Goal: Task Accomplishment & Management: Use online tool/utility

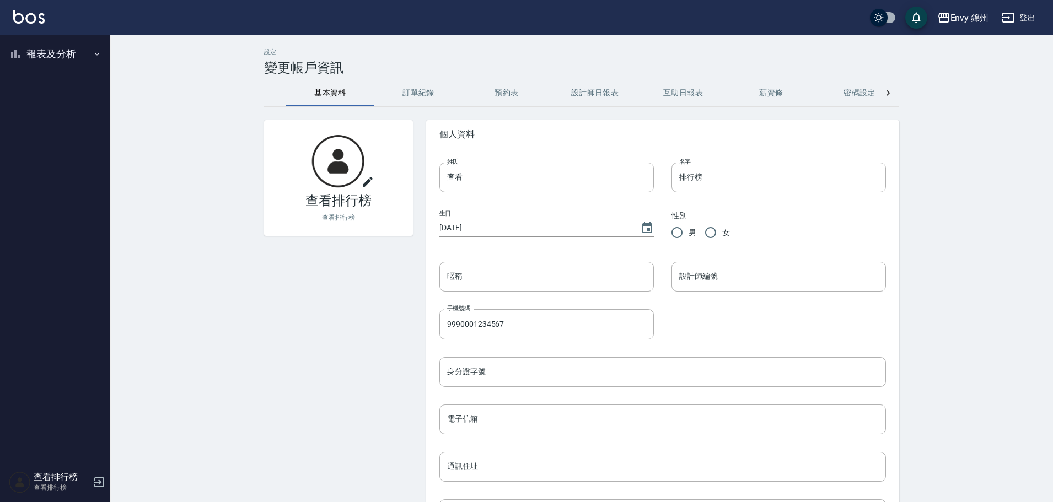
click at [1027, 16] on button "登出" at bounding box center [1019, 18] width 42 height 20
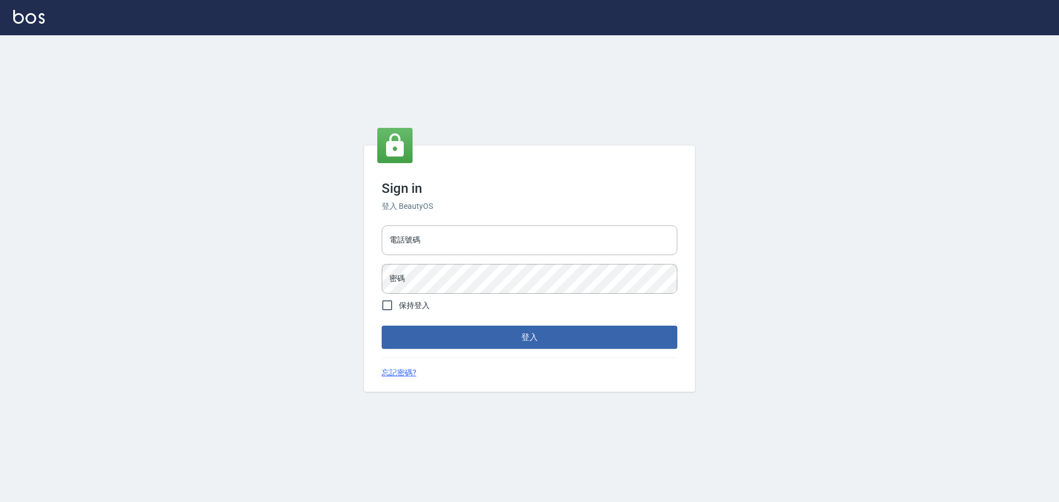
type input "9990001234567"
click at [490, 237] on input "9990001234567" at bounding box center [530, 241] width 296 height 30
type input "25153595"
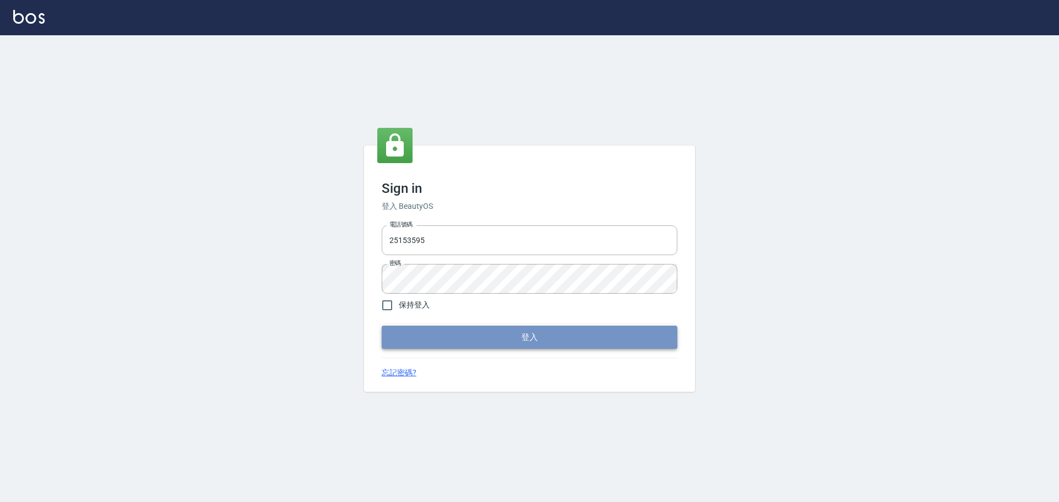
click at [471, 327] on button "登入" at bounding box center [530, 337] width 296 height 23
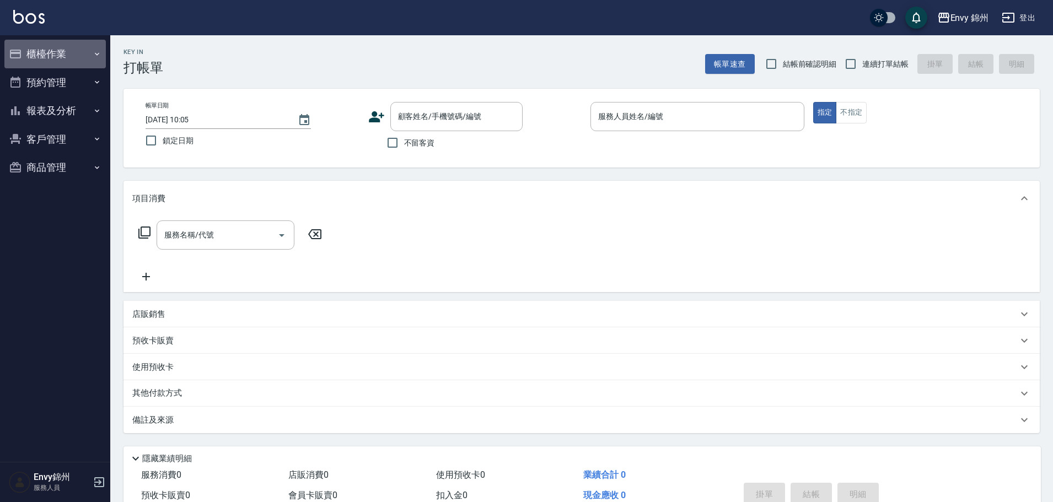
click at [31, 50] on button "櫃檯作業" at bounding box center [54, 54] width 101 height 29
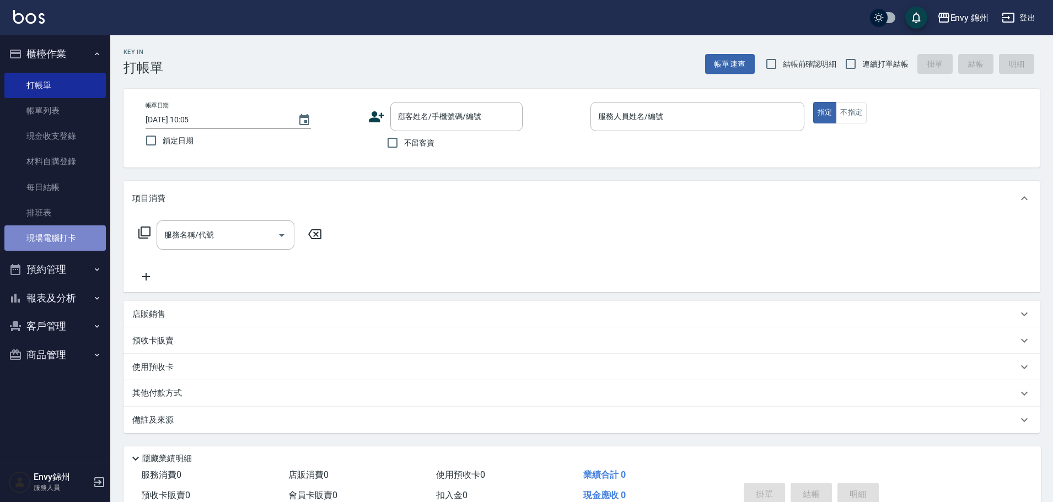
click at [49, 235] on link "現場電腦打卡" at bounding box center [54, 238] width 101 height 25
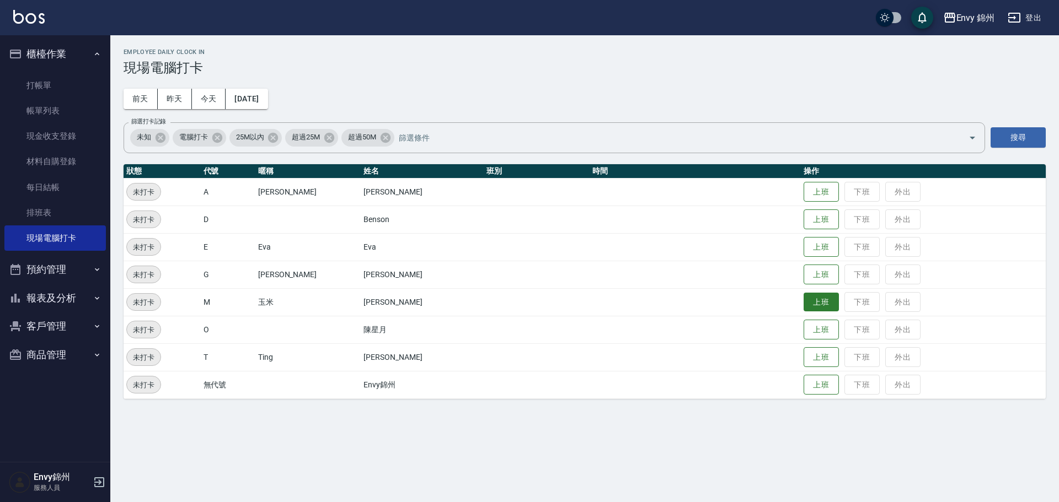
click at [803, 299] on button "上班" at bounding box center [820, 302] width 35 height 19
click at [417, 62] on h3 "現場電腦打卡" at bounding box center [585, 67] width 922 height 15
click at [420, 65] on h3 "現場電腦打卡" at bounding box center [585, 67] width 922 height 15
